Goal: Navigation & Orientation: Find specific page/section

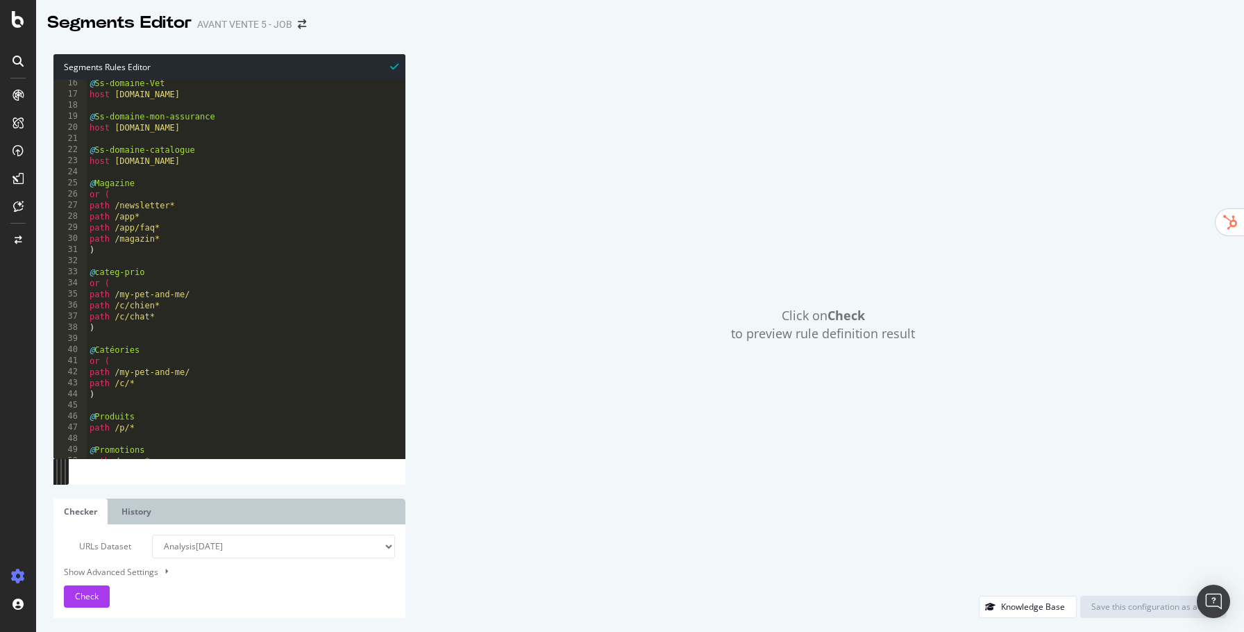
scroll to position [169, 0]
click at [16, 28] on div at bounding box center [18, 316] width 36 height 632
click at [17, 21] on icon at bounding box center [18, 19] width 12 height 17
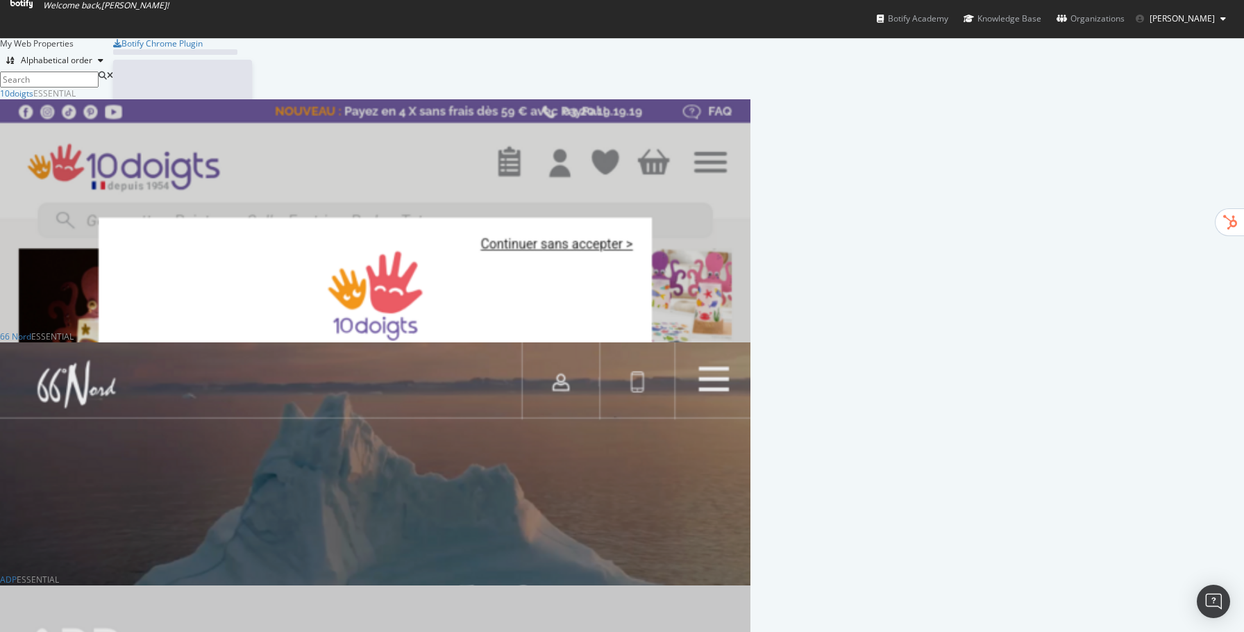
scroll to position [632, 1244]
